Goal: Information Seeking & Learning: Learn about a topic

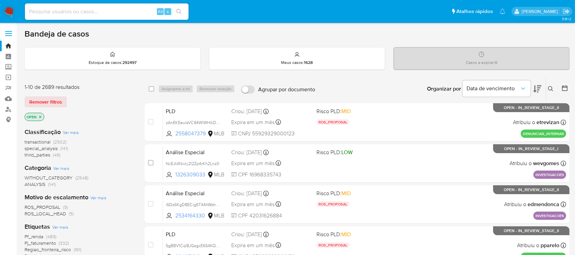
click at [6, 14] on img at bounding box center [9, 12] width 12 height 12
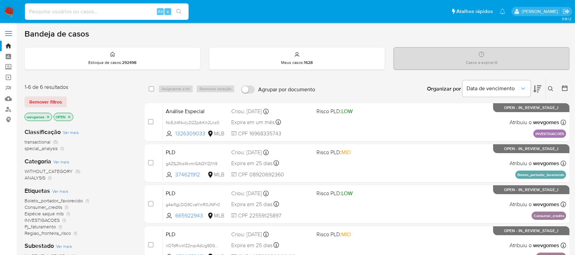
click at [50, 15] on input at bounding box center [107, 11] width 164 height 9
paste input "ZgE7cZXhs76QciaN9cMpOKSe"
type input "ZgE7cZXhs76QciaN9cMpOKSe"
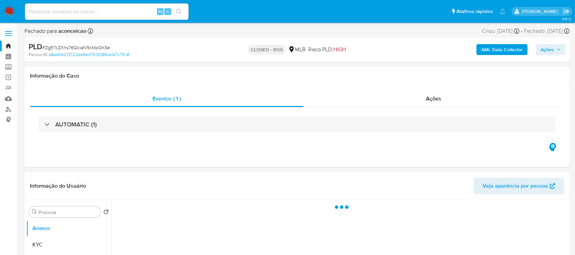
select select "10"
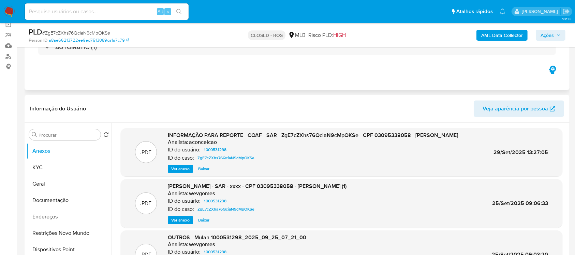
scroll to position [60, 0]
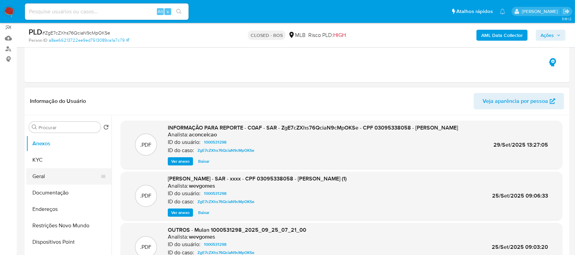
click at [42, 175] on button "Geral" at bounding box center [66, 176] width 80 height 16
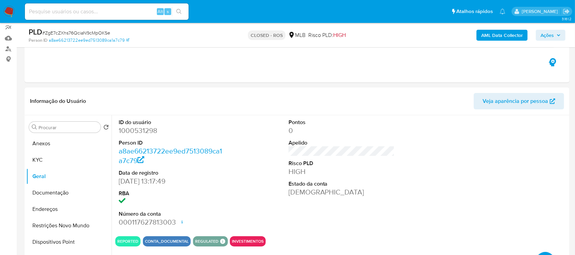
click at [9, 12] on img at bounding box center [9, 12] width 12 height 12
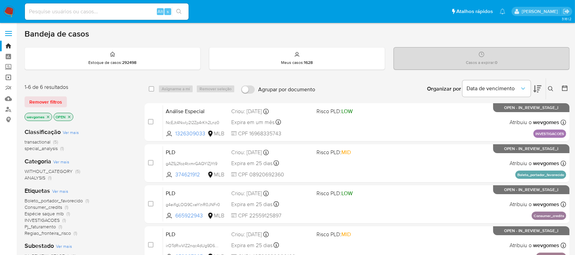
click at [7, 79] on link "Operações em massa" at bounding box center [40, 77] width 81 height 11
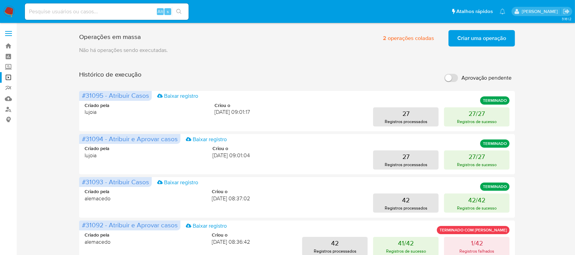
click at [477, 44] on span "Criar uma operação" at bounding box center [482, 38] width 49 height 15
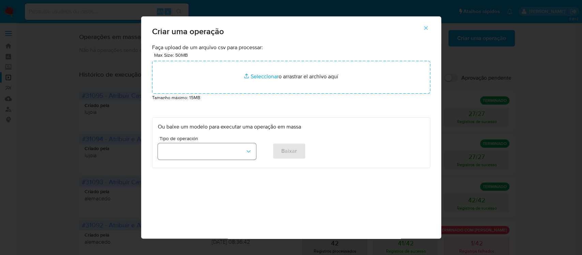
click at [245, 152] on icon "button" at bounding box center [248, 151] width 7 height 7
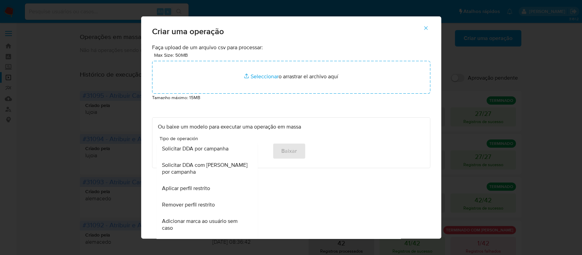
scroll to position [473, 0]
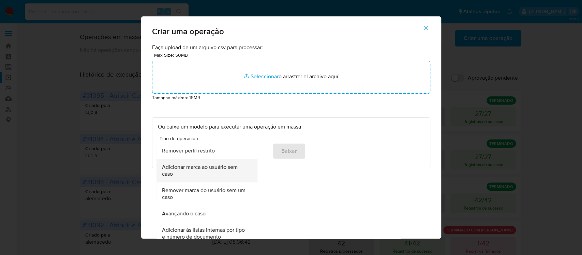
click at [190, 171] on span "Adicionar marca ao usuário sem caso" at bounding box center [205, 170] width 86 height 14
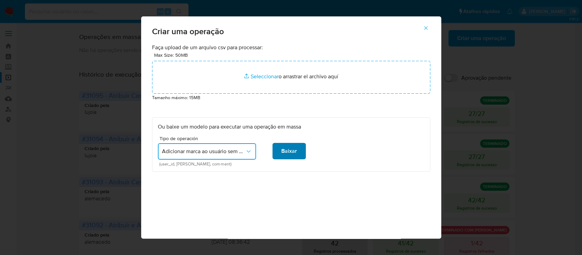
click at [281, 151] on span "Baixar" at bounding box center [289, 150] width 16 height 15
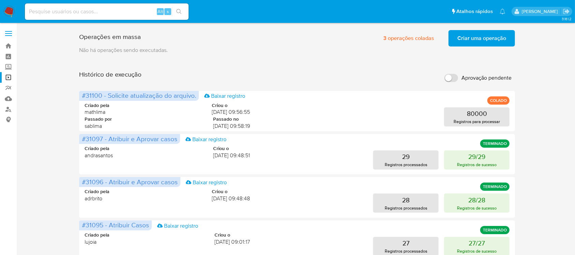
click at [6, 10] on img at bounding box center [9, 12] width 12 height 12
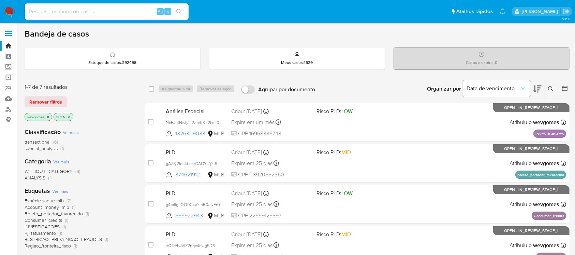
click at [7, 80] on link "Operações em massa" at bounding box center [40, 77] width 81 height 11
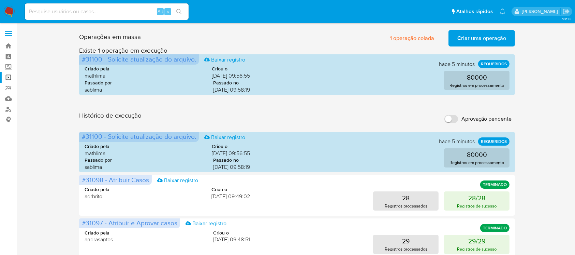
click at [472, 41] on span "Criar uma operação" at bounding box center [482, 38] width 49 height 15
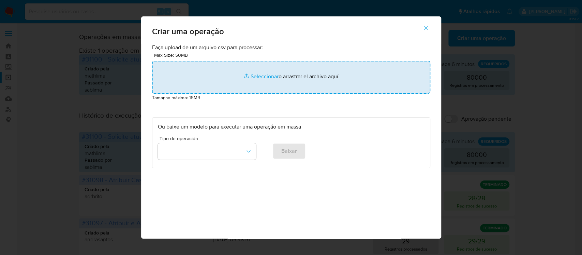
click at [250, 79] on input "file" at bounding box center [291, 77] width 278 height 33
click at [262, 75] on input "file" at bounding box center [291, 77] width 278 height 33
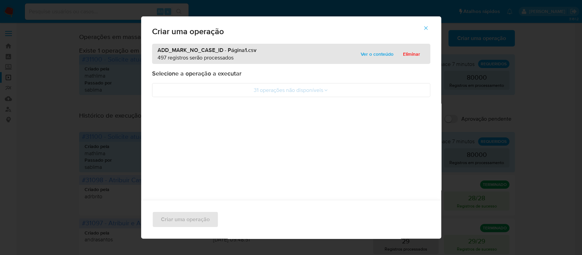
click at [429, 30] on icon "button" at bounding box center [426, 28] width 6 height 6
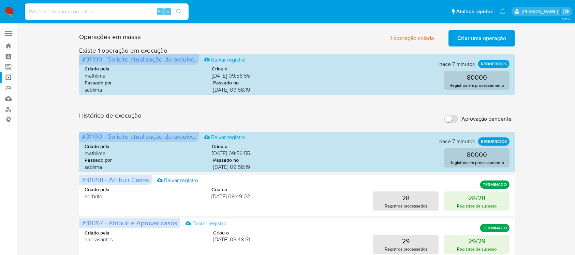
click at [2, 11] on nav "Pausado Ver notificaciones Alt s Atalhos rápidos Presiona las siguientes teclas…" at bounding box center [287, 11] width 575 height 23
click at [9, 11] on img at bounding box center [9, 12] width 12 height 12
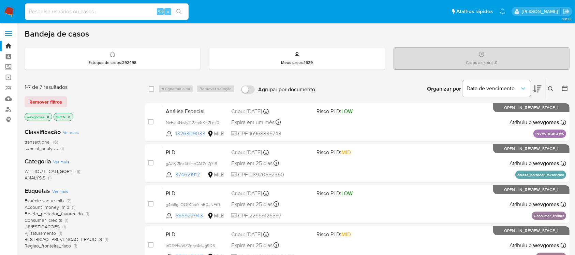
click at [7, 14] on img at bounding box center [9, 12] width 12 height 12
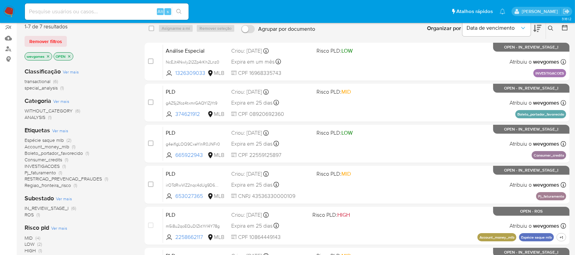
click at [71, 56] on icon "close-filter" at bounding box center [69, 56] width 2 height 2
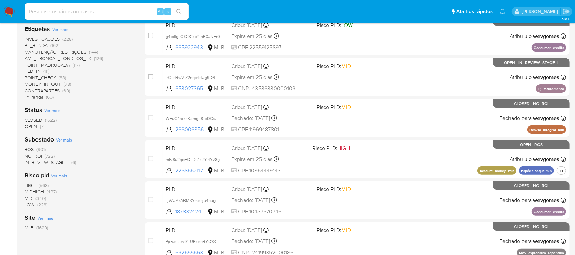
scroll to position [182, 0]
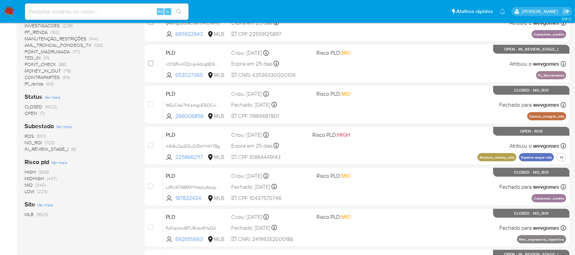
click at [30, 135] on span "ROS" at bounding box center [29, 135] width 9 height 7
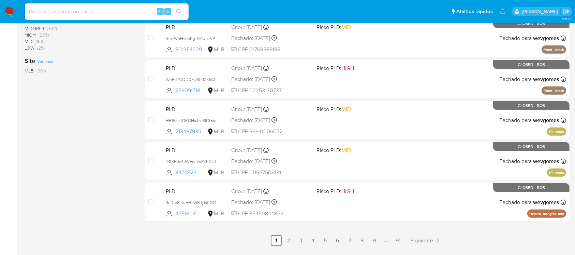
scroll to position [309, 0]
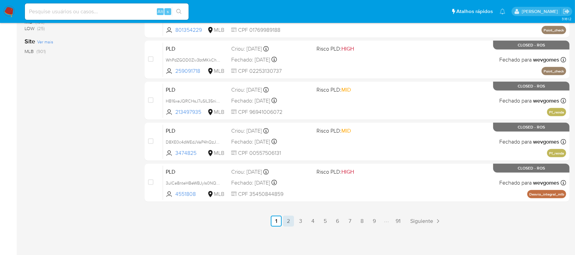
click at [290, 222] on link "2" at bounding box center [288, 220] width 11 height 11
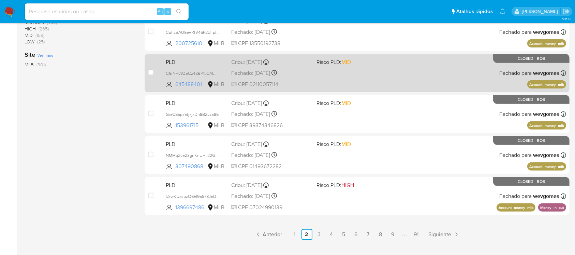
scroll to position [303, 0]
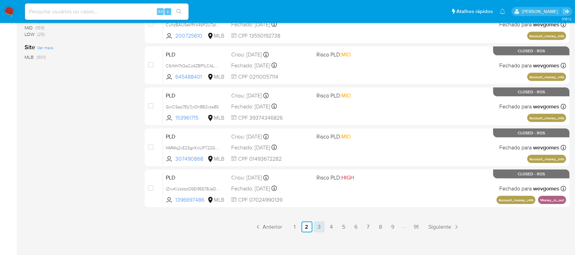
click at [319, 227] on link "3" at bounding box center [319, 226] width 11 height 11
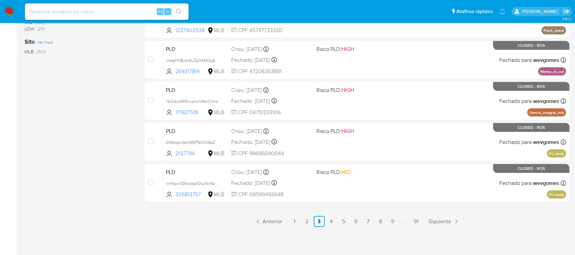
scroll to position [309, 0]
click at [331, 223] on link "4" at bounding box center [331, 220] width 11 height 11
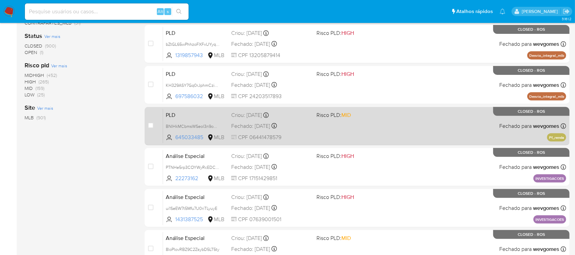
scroll to position [303, 0]
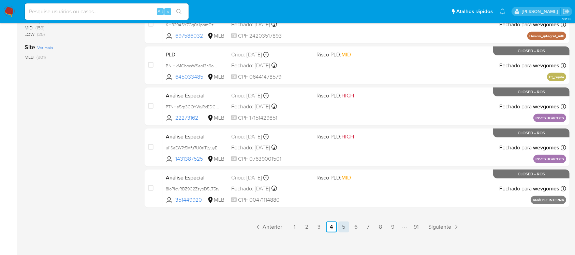
click at [346, 224] on link "5" at bounding box center [343, 226] width 11 height 11
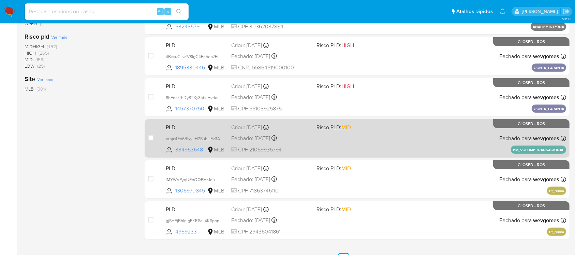
scroll to position [303, 0]
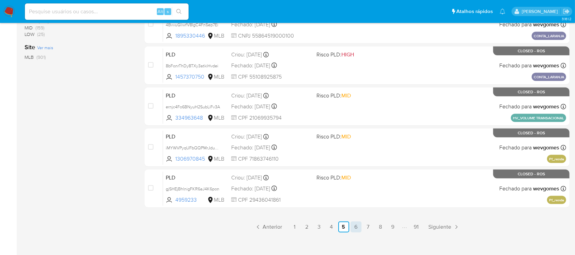
click at [355, 228] on link "6" at bounding box center [356, 226] width 11 height 11
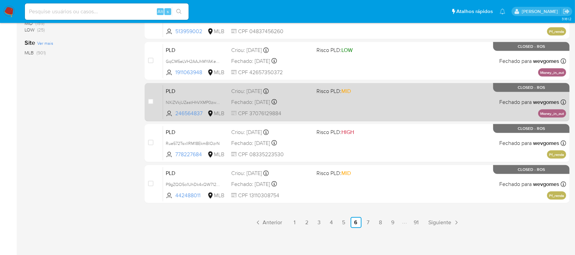
scroll to position [309, 0]
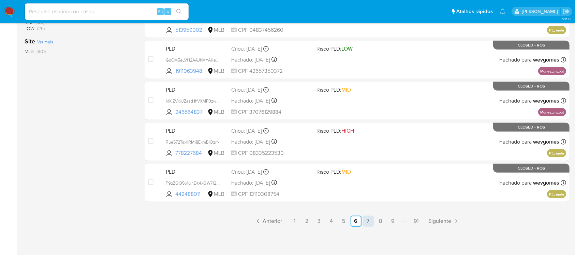
click at [366, 222] on link "7" at bounding box center [368, 220] width 11 height 11
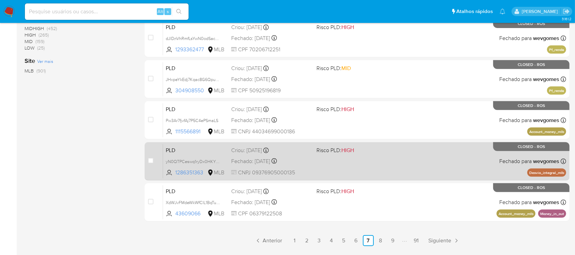
scroll to position [309, 0]
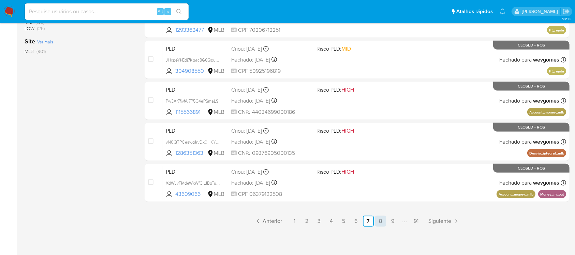
click at [378, 220] on link "8" at bounding box center [380, 220] width 11 height 11
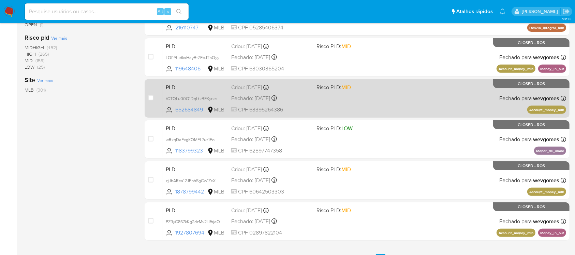
scroll to position [303, 0]
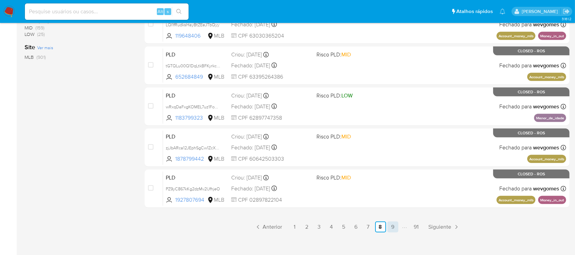
click at [391, 226] on link "9" at bounding box center [393, 226] width 11 height 11
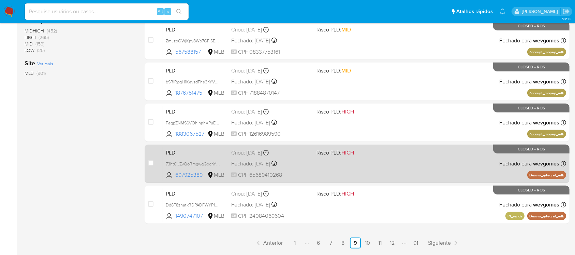
scroll to position [309, 0]
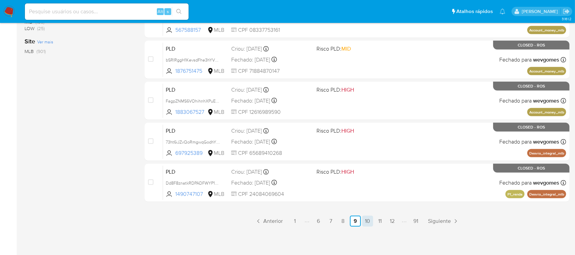
click at [364, 222] on link "10" at bounding box center [367, 220] width 11 height 11
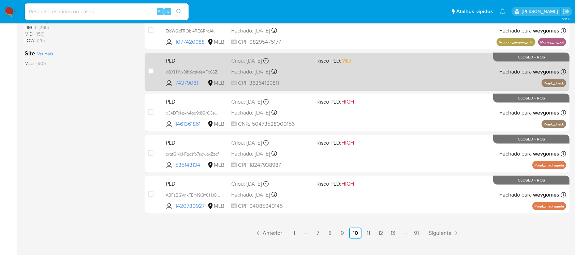
scroll to position [303, 0]
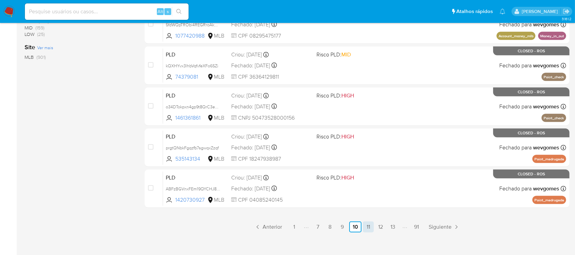
click at [368, 226] on link "11" at bounding box center [368, 226] width 11 height 11
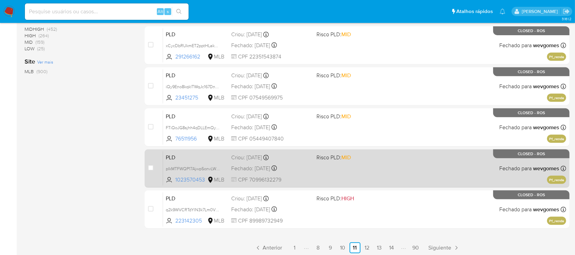
scroll to position [309, 0]
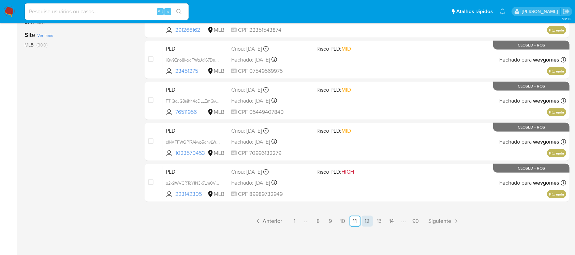
click at [363, 223] on link "12" at bounding box center [367, 220] width 11 height 11
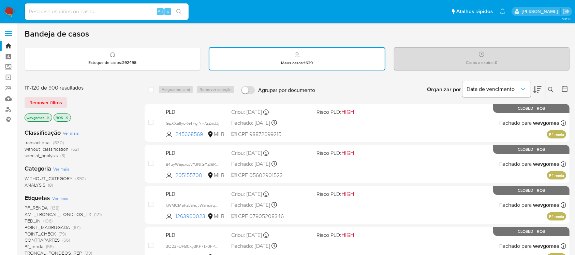
click at [67, 116] on icon "close-filter" at bounding box center [67, 117] width 4 height 4
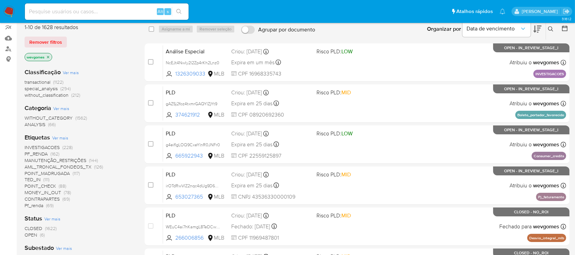
click at [58, 136] on span "Ver mais" at bounding box center [60, 137] width 16 height 6
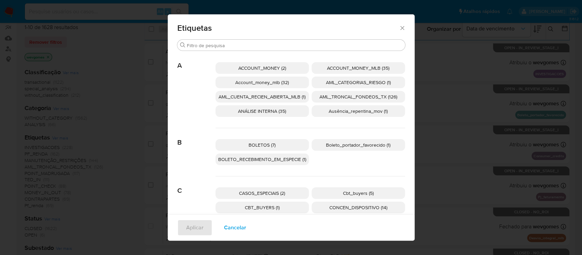
click at [356, 143] on span "Boleto_portador_favorecido (1)" at bounding box center [358, 144] width 64 height 7
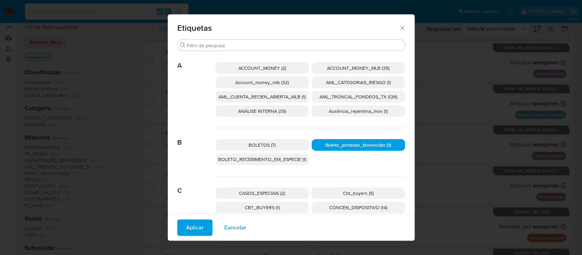
click at [188, 227] on span "Aplicar" at bounding box center [194, 227] width 17 height 15
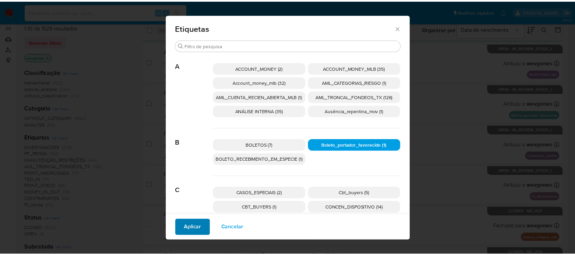
scroll to position [5, 0]
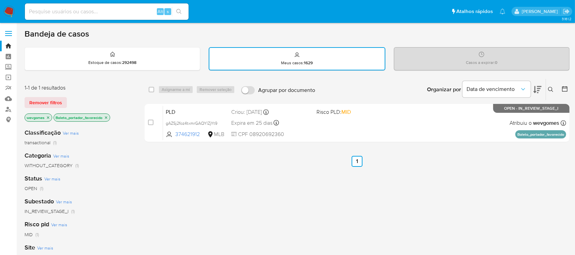
click at [282, 199] on div "select-all-cases-checkbox Asignarme a mí Remover seleção Agrupar por documento …" at bounding box center [357, 232] width 425 height 309
click at [9, 10] on img at bounding box center [9, 12] width 12 height 12
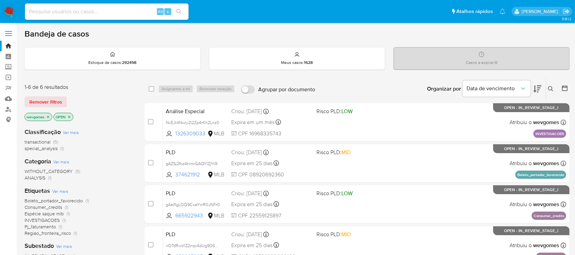
click at [70, 116] on icon "close-filter" at bounding box center [69, 116] width 2 height 2
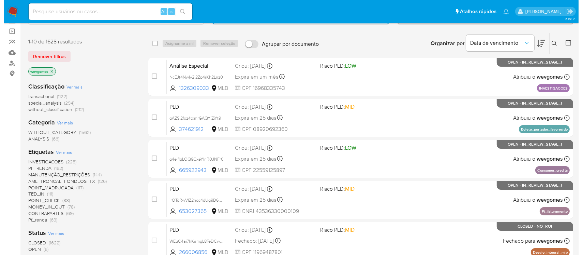
scroll to position [60, 0]
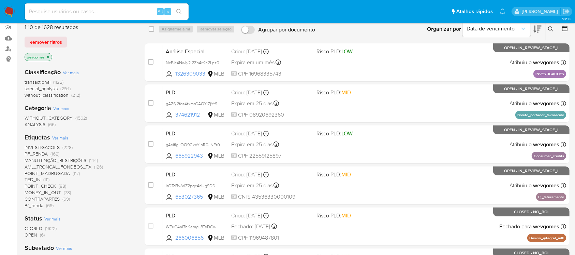
click at [55, 135] on span "Ver mais" at bounding box center [60, 137] width 16 height 6
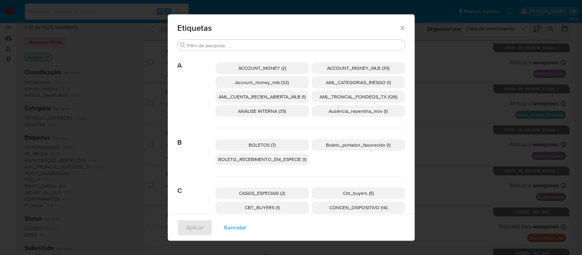
click at [265, 142] on span "BOLETOS (7)" at bounding box center [262, 144] width 27 height 7
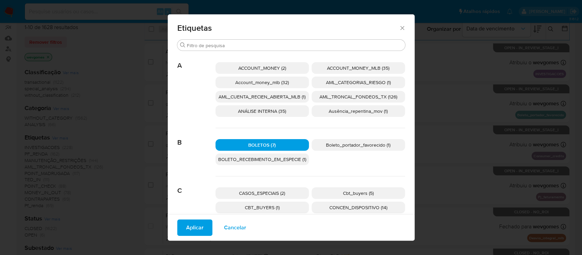
click at [188, 226] on span "Aplicar" at bounding box center [194, 227] width 17 height 15
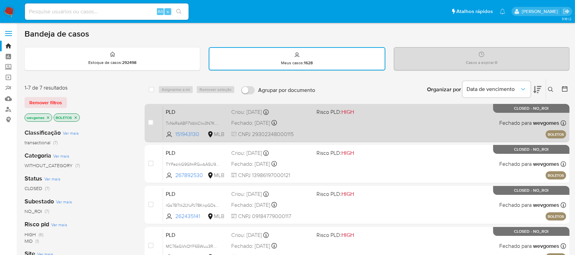
click at [335, 130] on div "PLD TxNsRsABF7VdikCIw3N7KWNk 151943130 MLB Risco PLD: HIGH Criou: 14/04/2025 Cr…" at bounding box center [364, 122] width 403 height 34
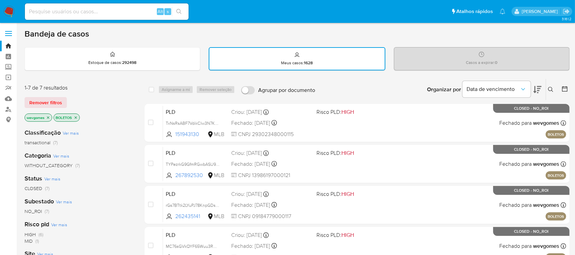
click at [8, 12] on img at bounding box center [9, 12] width 12 height 12
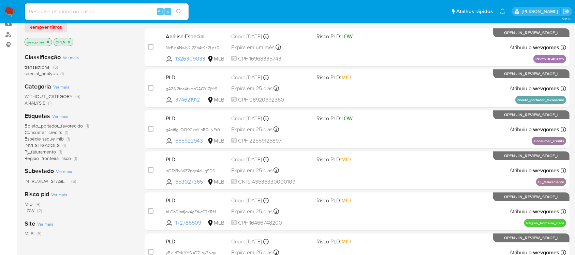
scroll to position [60, 0]
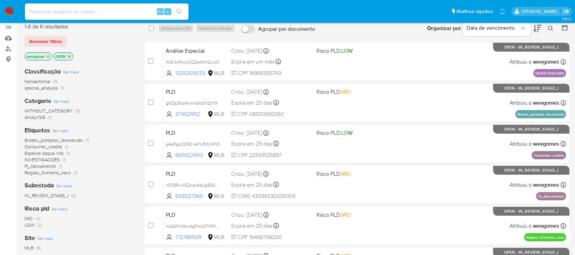
click at [28, 138] on span "Boleto_portador_favorecido" at bounding box center [54, 139] width 58 height 7
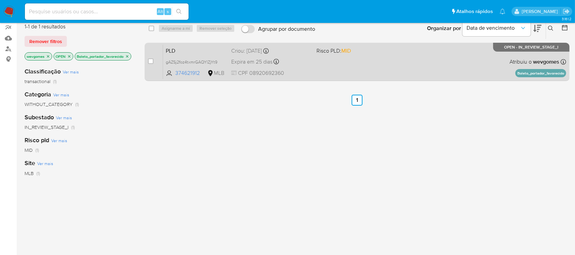
click at [317, 74] on div "PLD gAZSj2foz4txmrGAQYlZjYt9 374621912 MLB Risco PLD: MID Criou: 12/09/2025 Cri…" at bounding box center [364, 61] width 403 height 34
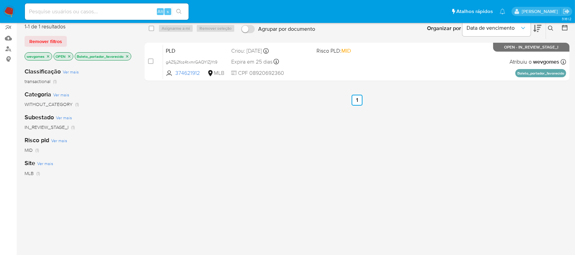
click at [10, 12] on img at bounding box center [9, 12] width 12 height 12
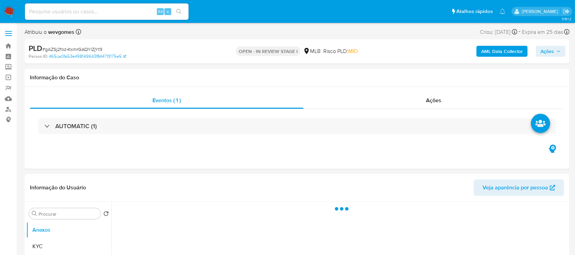
select select "10"
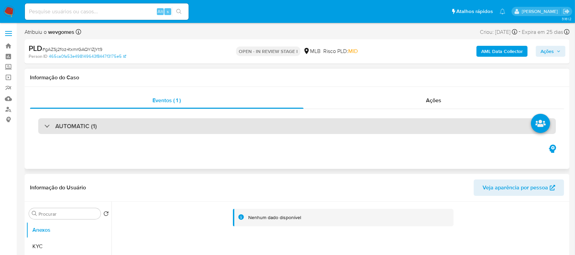
click at [224, 126] on div "AUTOMATIC (1)" at bounding box center [297, 126] width 518 height 16
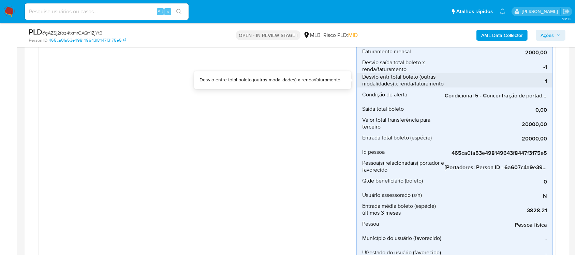
scroll to position [303, 0]
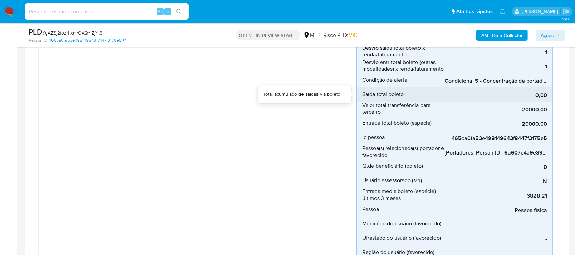
drag, startPoint x: 480, startPoint y: 87, endPoint x: 508, endPoint y: 87, distance: 27.6
click at [508, 87] on div "0,00" at bounding box center [496, 94] width 102 height 14
drag, startPoint x: 490, startPoint y: 88, endPoint x: 533, endPoint y: 88, distance: 43.0
click at [525, 88] on div "0,00" at bounding box center [496, 94] width 102 height 14
click at [545, 87] on div "0,00" at bounding box center [496, 94] width 102 height 14
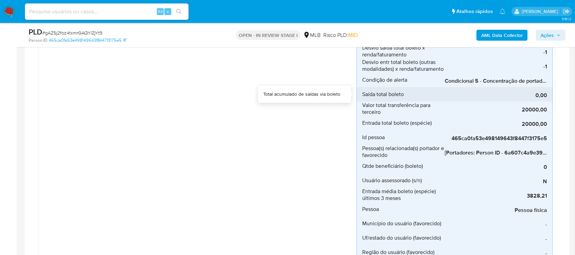
click at [539, 87] on div "0,00" at bounding box center [496, 94] width 102 height 14
click at [542, 87] on div "0,00" at bounding box center [496, 94] width 102 height 14
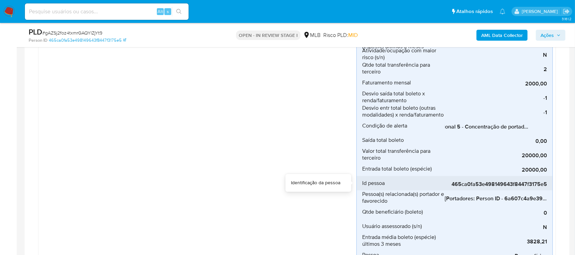
scroll to position [243, 0]
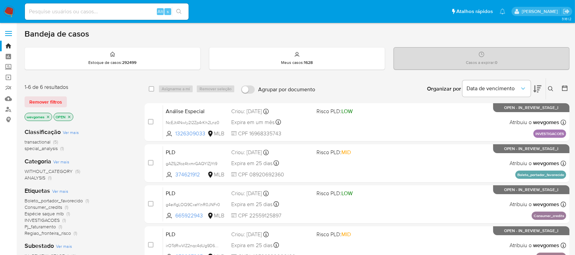
click at [8, 12] on img at bounding box center [9, 12] width 12 height 12
click at [49, 117] on icon "close-filter" at bounding box center [48, 116] width 2 height 2
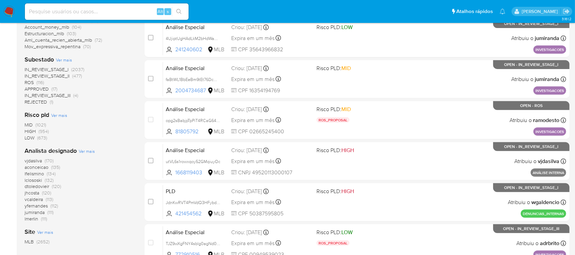
scroll to position [187, 0]
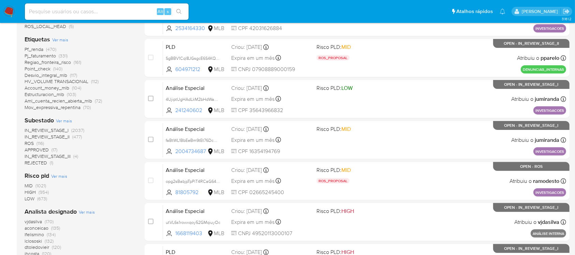
click at [63, 121] on span "Ver mais" at bounding box center [64, 120] width 16 height 6
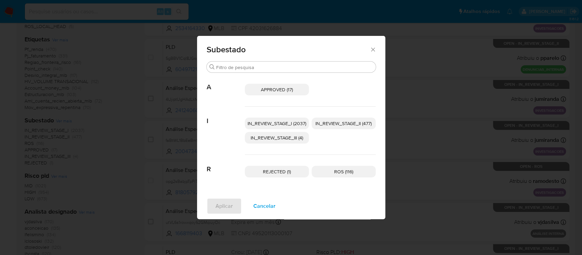
click at [373, 46] on icon "Fechar" at bounding box center [373, 49] width 7 height 7
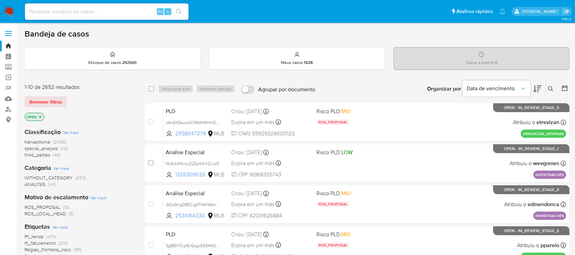
scroll to position [0, 0]
click at [8, 79] on link "Operações em massa" at bounding box center [40, 77] width 81 height 11
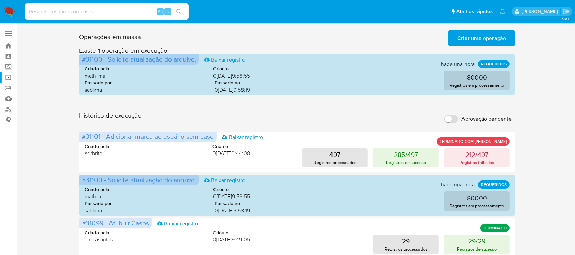
click at [78, 13] on input at bounding box center [107, 11] width 164 height 9
paste input "OPeiEjnvngMTsY2Fplfg8cyG"
type input "OPeiEjnvngMTsY2Fplfg8cyG"
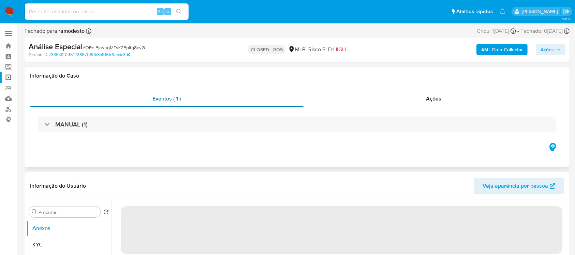
select select "10"
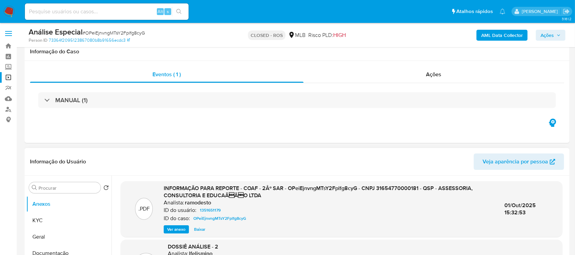
scroll to position [60, 0]
